Goal: Transaction & Acquisition: Obtain resource

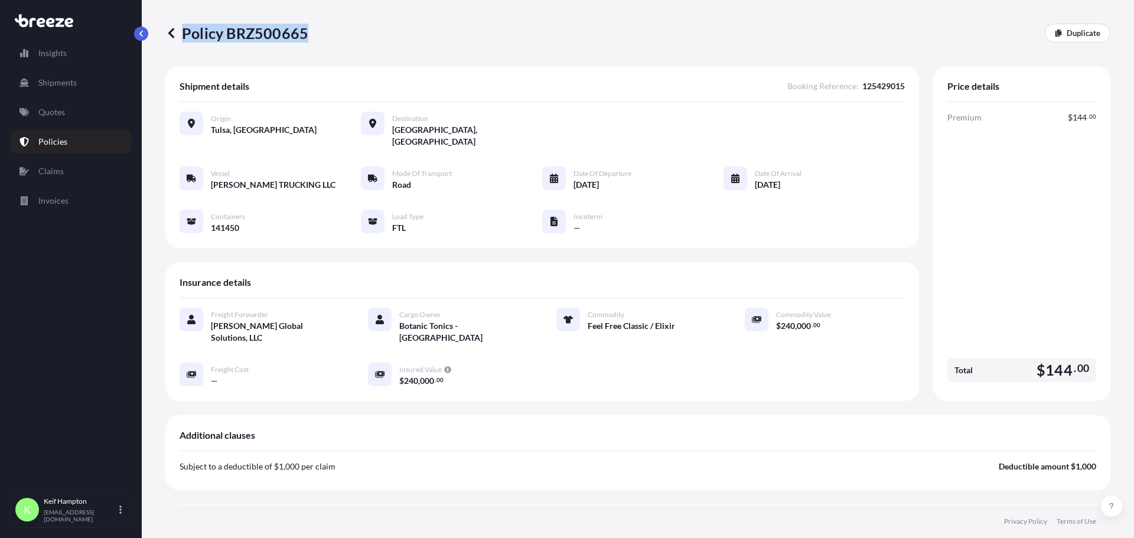
scroll to position [250, 0]
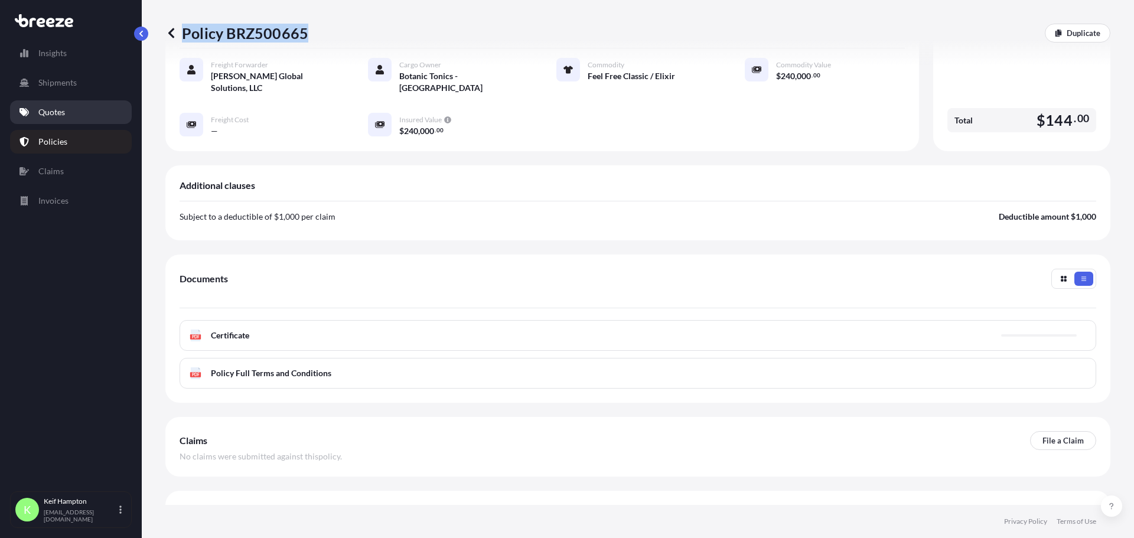
click at [30, 112] on link "Quotes" at bounding box center [71, 112] width 122 height 24
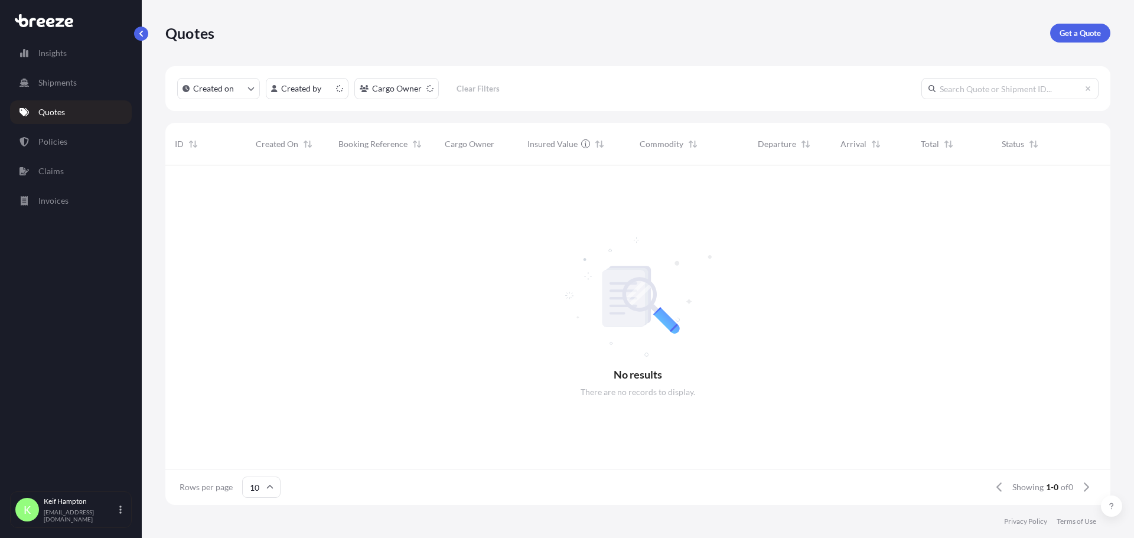
scroll to position [337, 936]
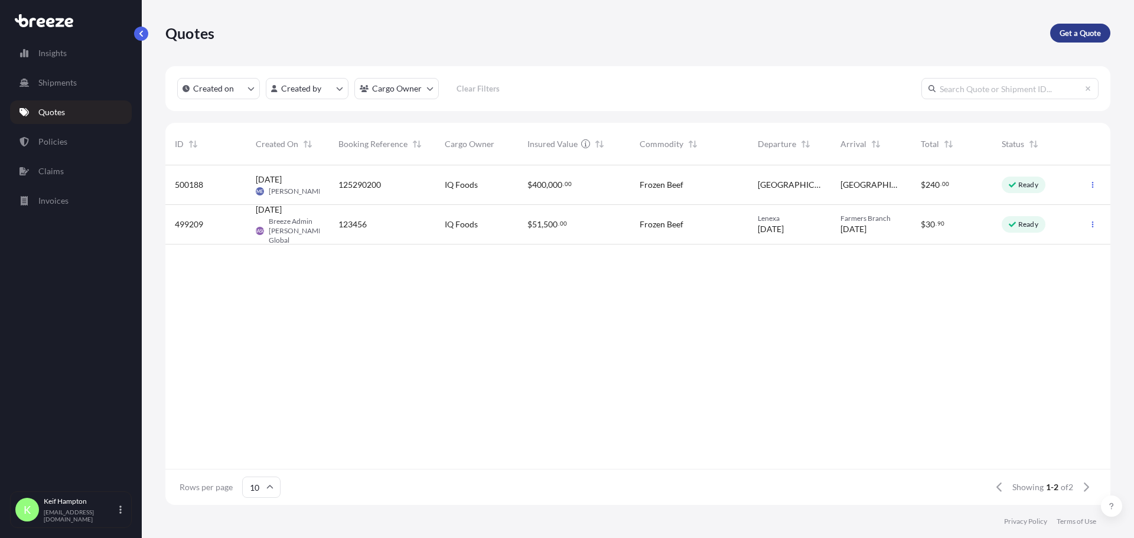
click at [1075, 31] on p "Get a Quote" at bounding box center [1080, 33] width 41 height 12
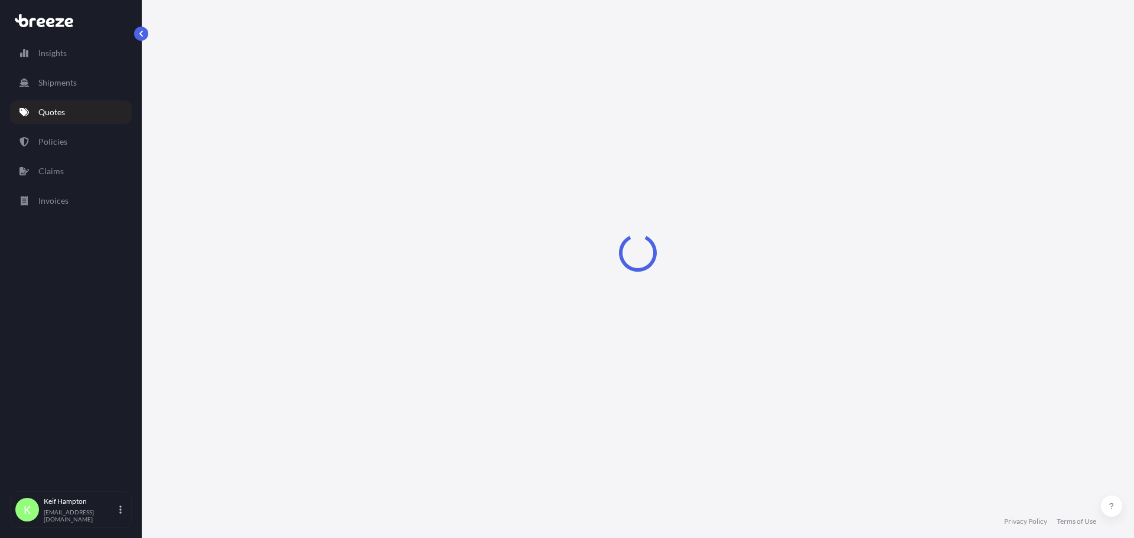
select select "Road"
select select "1"
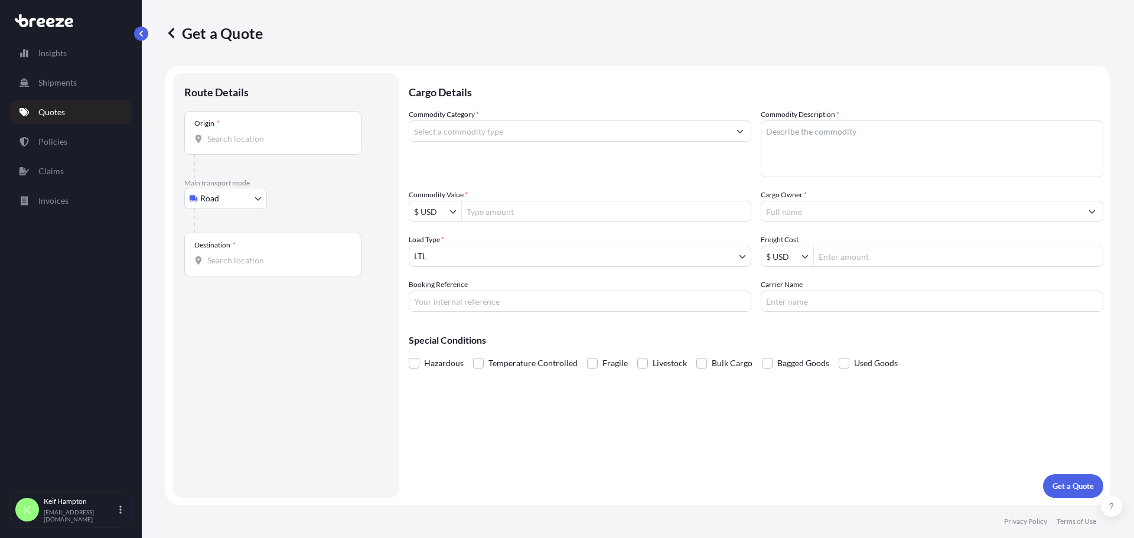
click at [231, 262] on input "Destination *" at bounding box center [276, 261] width 139 height 12
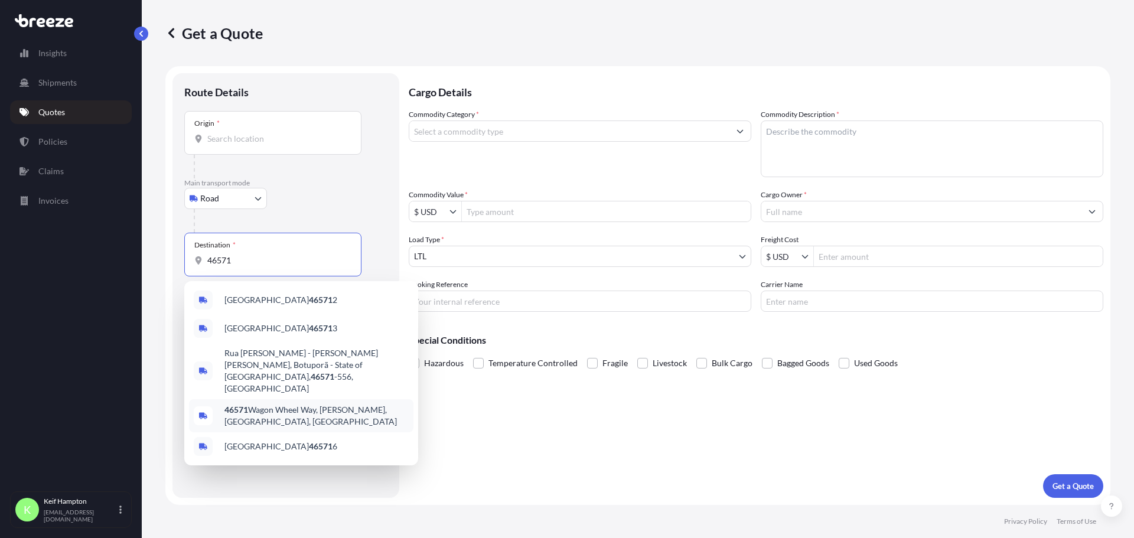
type input "46571"
click at [573, 437] on div "Cargo Details Commodity Category * Commodity Description * Commodity Value * $ …" at bounding box center [756, 285] width 695 height 425
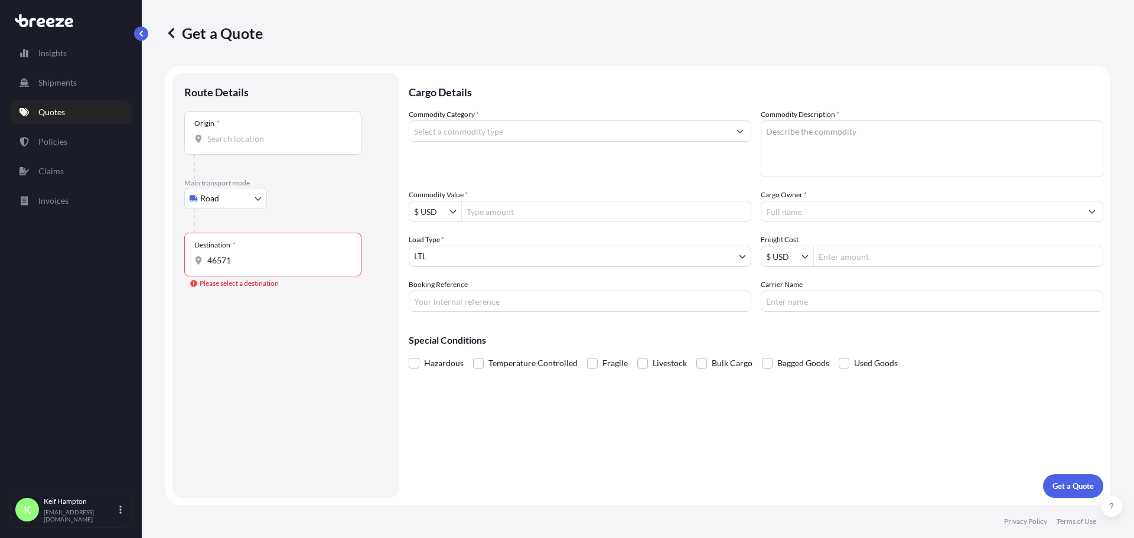
click at [237, 253] on div "Destination * 46571" at bounding box center [272, 255] width 177 height 44
click at [237, 255] on input "46571" at bounding box center [276, 261] width 139 height 12
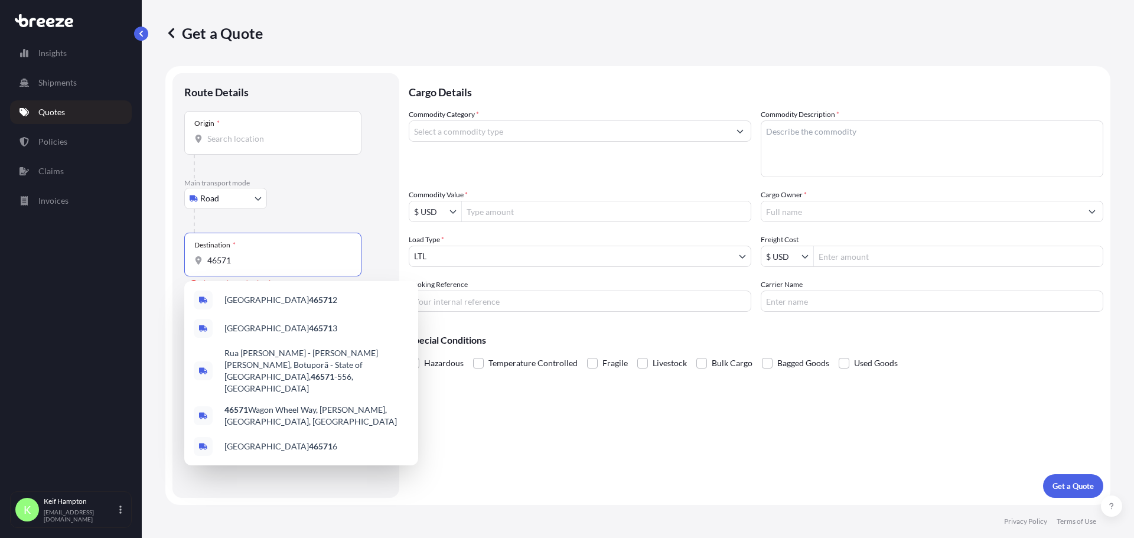
drag, startPoint x: 247, startPoint y: 255, endPoint x: 132, endPoint y: 271, distance: 115.7
click at [132, 271] on div "Insights Shipments Quotes Policies Claims Invoices K [PERSON_NAME] [PERSON_NAME…" at bounding box center [567, 269] width 1134 height 538
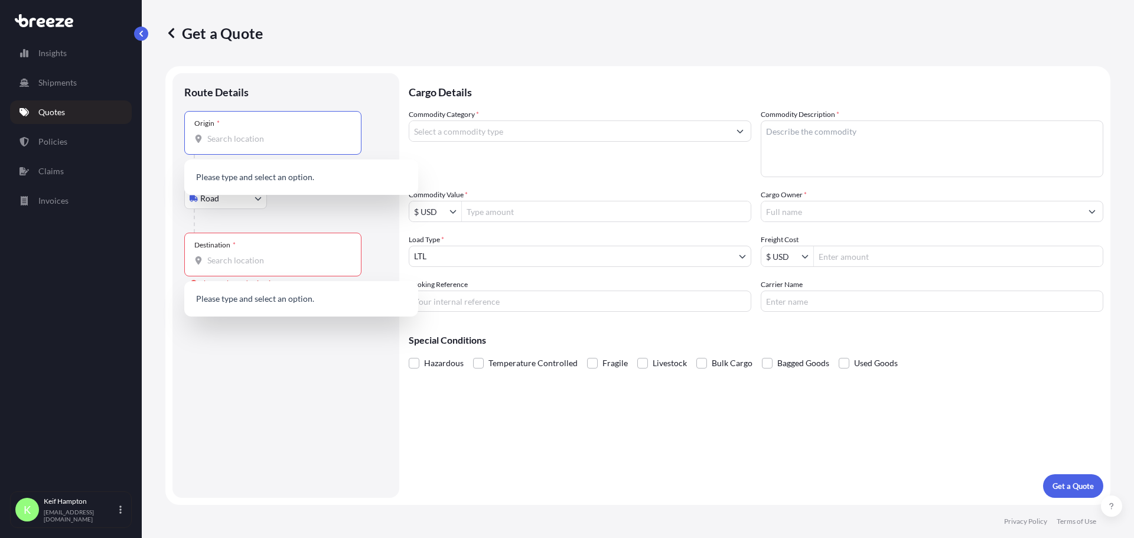
click at [262, 138] on input "Origin *" at bounding box center [276, 139] width 139 height 12
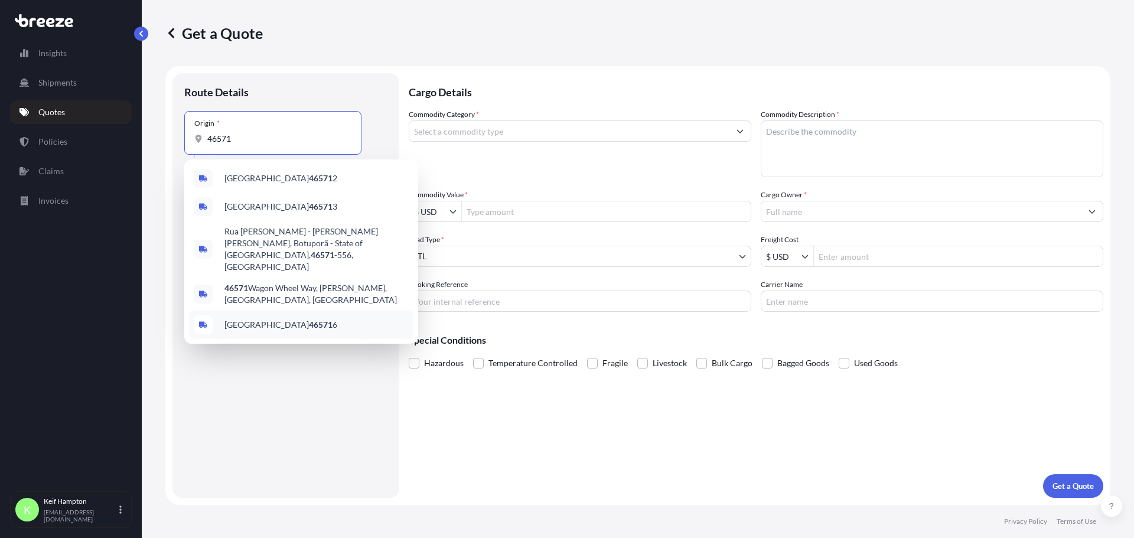
type input "46571"
click at [319, 390] on div "Route Details Place of loading Road Road Rail Origin * 46571 Main transport mod…" at bounding box center [285, 285] width 203 height 401
drag, startPoint x: 259, startPoint y: 141, endPoint x: 169, endPoint y: 140, distance: 89.2
click at [170, 141] on form "Route Details Place of loading Road Road Rail Origin * 46571 Please select an o…" at bounding box center [637, 285] width 945 height 439
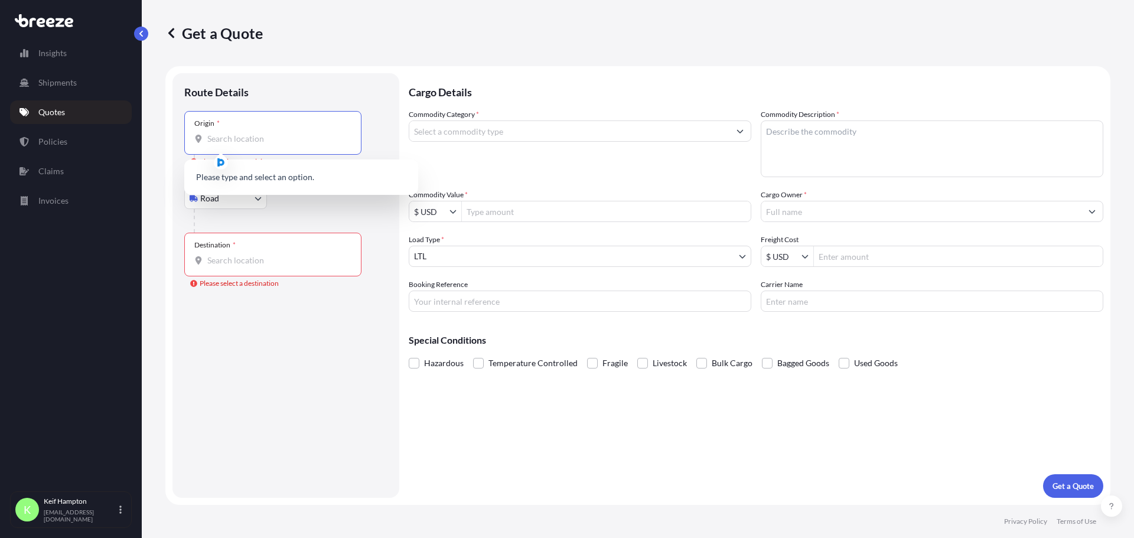
click at [364, 371] on div "Route Details Place of loading Road Road Rail Origin * Please select an origin …" at bounding box center [285, 285] width 203 height 401
